Goal: Information Seeking & Learning: Learn about a topic

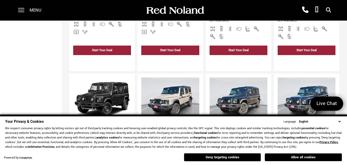
scroll to position [437, 0]
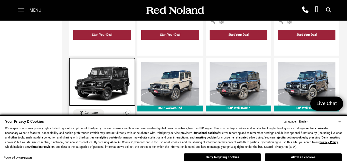
click at [110, 65] on img at bounding box center [102, 83] width 58 height 43
